Goal: Check status: Check status

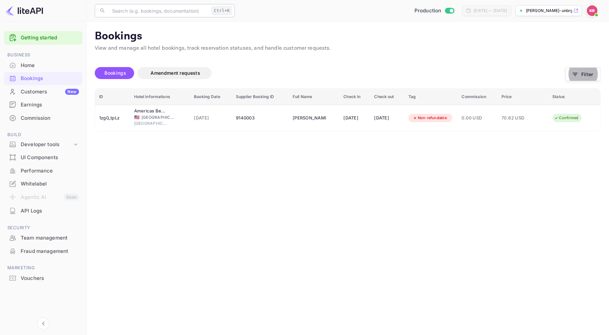
click at [124, 12] on input "text" at bounding box center [158, 10] width 101 height 13
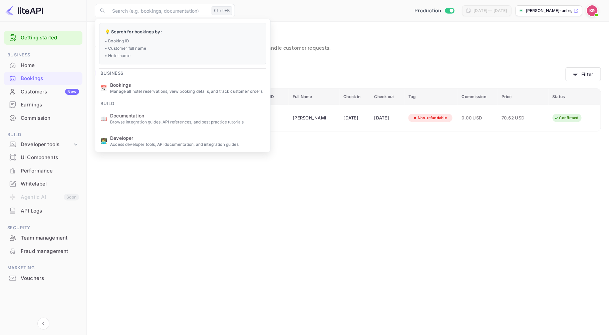
click at [330, 32] on p "Bookings" at bounding box center [348, 36] width 506 height 13
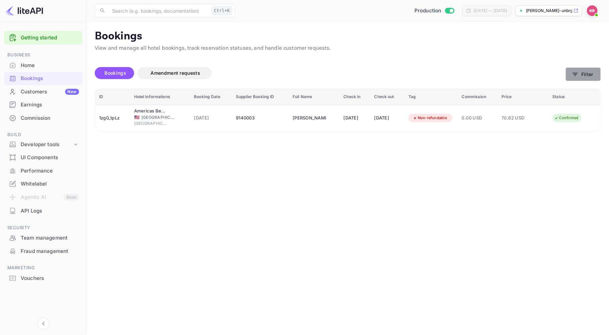
click at [569, 78] on button "Filter" at bounding box center [582, 74] width 35 height 14
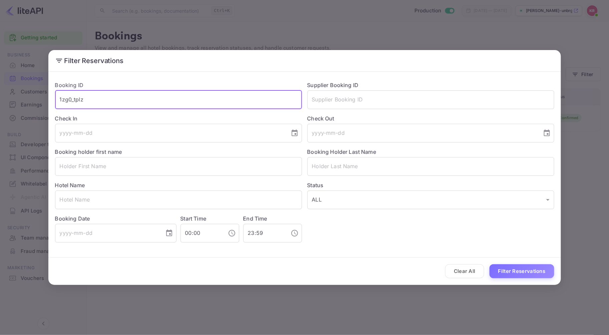
drag, startPoint x: 93, startPoint y: 101, endPoint x: -11, endPoint y: 96, distance: 104.5
click at [0, 96] on html "Getting started Business Home Bookings Customers New Earnings Commission Build …" at bounding box center [304, 167] width 609 height 335
paste input "Mk82FVR6n"
type input "Mk82FVR6n"
click at [489, 264] on button "Filter Reservations" at bounding box center [521, 271] width 65 height 14
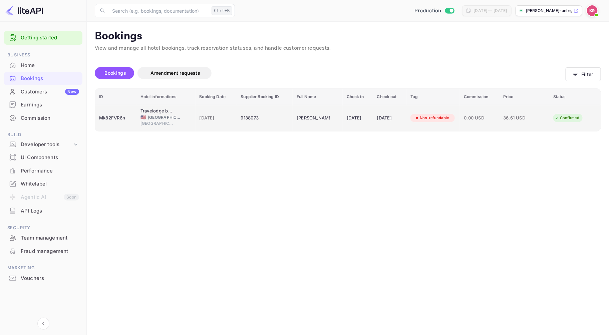
click at [114, 117] on div "Mk82FVR6n" at bounding box center [115, 118] width 33 height 11
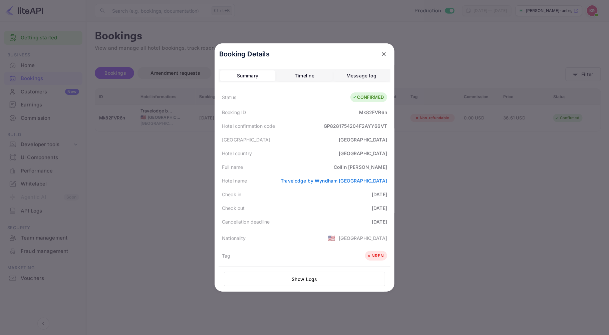
click at [359, 112] on div "Mk82FVR6n" at bounding box center [373, 112] width 28 height 7
copy div "Mk82FVR6n"
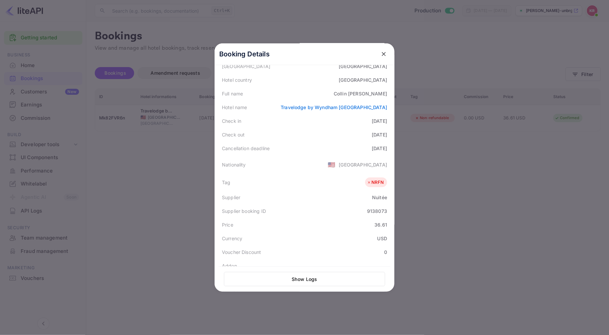
scroll to position [74, 0]
click at [367, 209] on div "9138073" at bounding box center [377, 210] width 20 height 7
copy div "9138073"
click at [380, 55] on icon "close" at bounding box center [383, 54] width 7 height 7
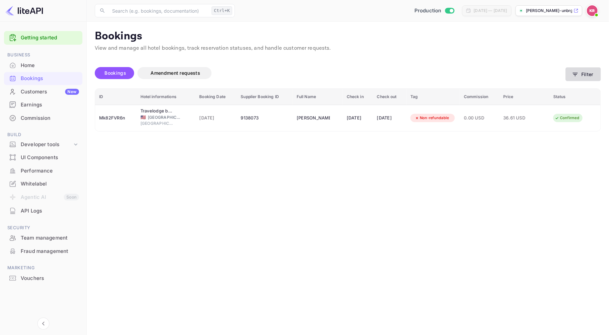
click at [587, 74] on button "Filter" at bounding box center [582, 74] width 35 height 14
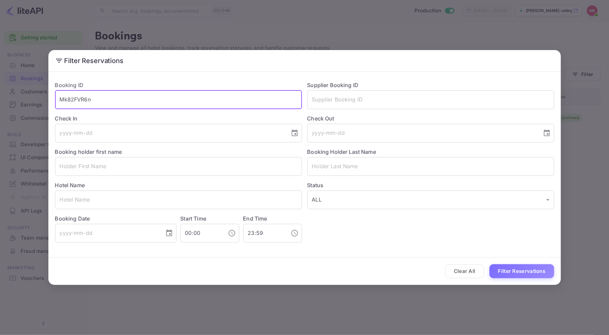
drag, startPoint x: 102, startPoint y: 100, endPoint x: -2, endPoint y: 98, distance: 104.1
click at [0, 98] on html "Getting started Business Home Bookings Customers New Earnings Commission Build …" at bounding box center [304, 167] width 609 height 335
paste input "_oDHw_S7Z"
type input "_oDHw_S7Z"
click at [489, 264] on button "Filter Reservations" at bounding box center [521, 271] width 65 height 14
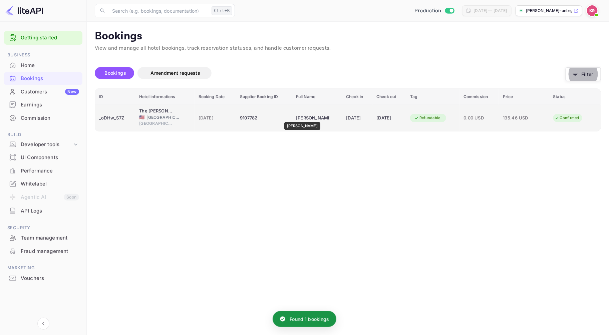
click at [306, 117] on div "[PERSON_NAME]" at bounding box center [312, 118] width 33 height 11
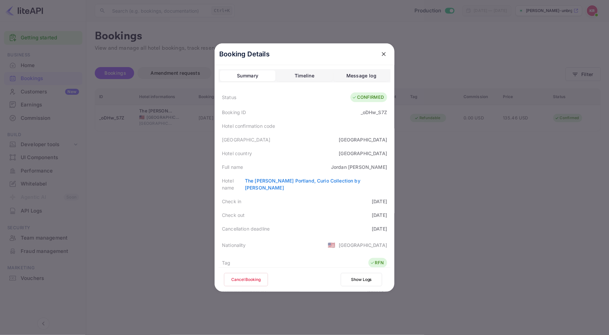
click at [380, 53] on icon "close" at bounding box center [383, 54] width 7 height 7
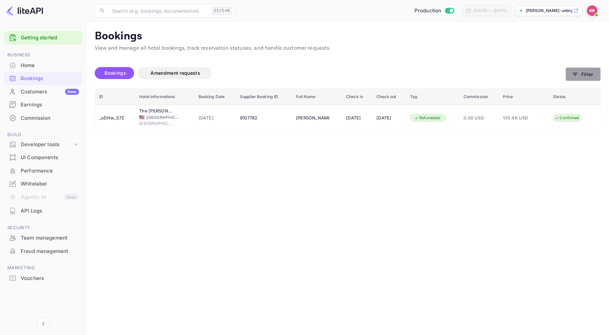
click at [575, 74] on icon "button" at bounding box center [575, 74] width 5 height 3
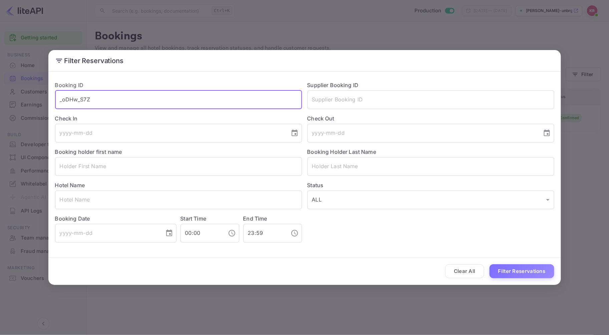
drag, startPoint x: 95, startPoint y: 102, endPoint x: 11, endPoint y: 107, distance: 83.9
click at [11, 107] on div "Filter Reservations Booking ID _oDHw_S7Z ​ Supplier Booking ID ​ Check In ​ Che…" at bounding box center [304, 167] width 609 height 335
paste input "cHpnX_YFN"
type input "cHpnX_YFN"
click at [489, 264] on button "Filter Reservations" at bounding box center [521, 271] width 65 height 14
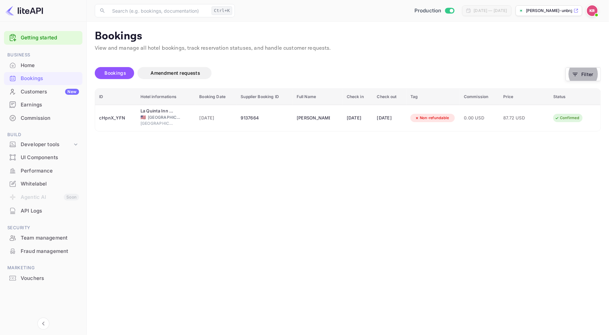
drag, startPoint x: 571, startPoint y: 44, endPoint x: 172, endPoint y: 26, distance: 399.4
click at [571, 44] on p "View and manage all hotel bookings, track reservation statuses, and handle cust…" at bounding box center [348, 48] width 506 height 8
